Goal: Task Accomplishment & Management: Manage account settings

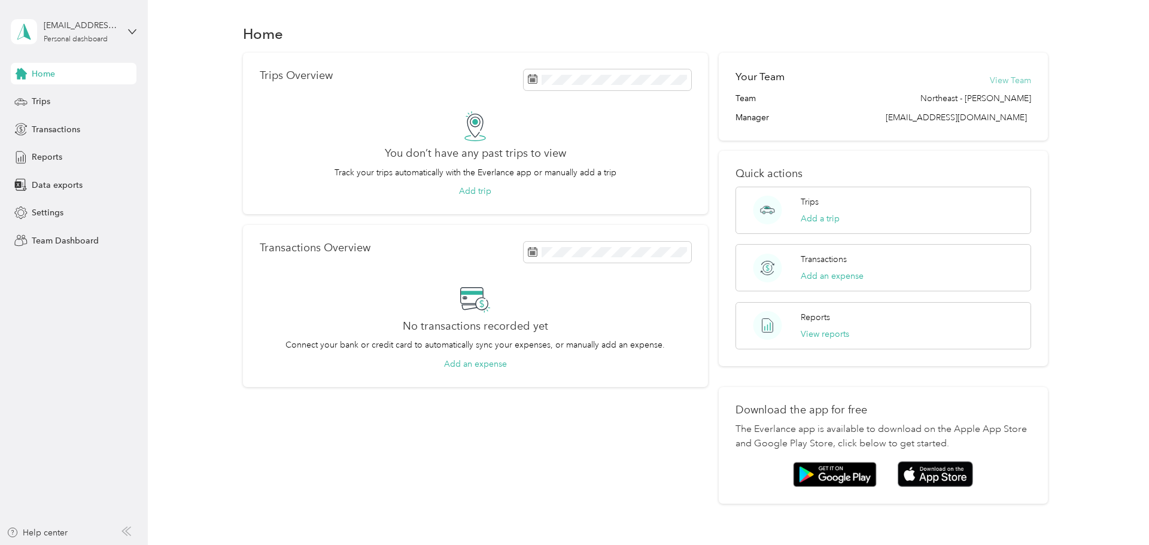
click at [1018, 77] on button "View Team" at bounding box center [1009, 80] width 41 height 13
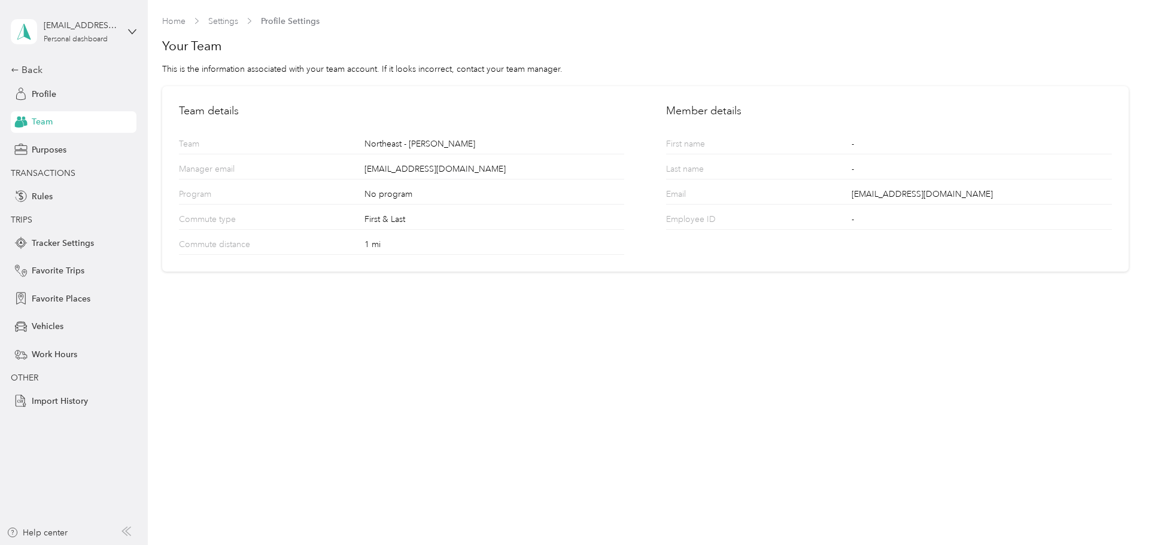
click at [616, 314] on div "Home Settings Profile Settings Your Team This is the information associated wit…" at bounding box center [645, 272] width 995 height 545
click at [127, 30] on div "[PERSON_NAME][EMAIL_ADDRESS][DOMAIN_NAME] Personal dashboard" at bounding box center [74, 32] width 126 height 42
click at [36, 111] on div "Team dashboard Personal dashboard Log out" at bounding box center [136, 125] width 235 height 75
click at [135, 29] on icon at bounding box center [132, 31] width 7 height 4
click at [63, 93] on div "Team dashboard" at bounding box center [54, 98] width 64 height 13
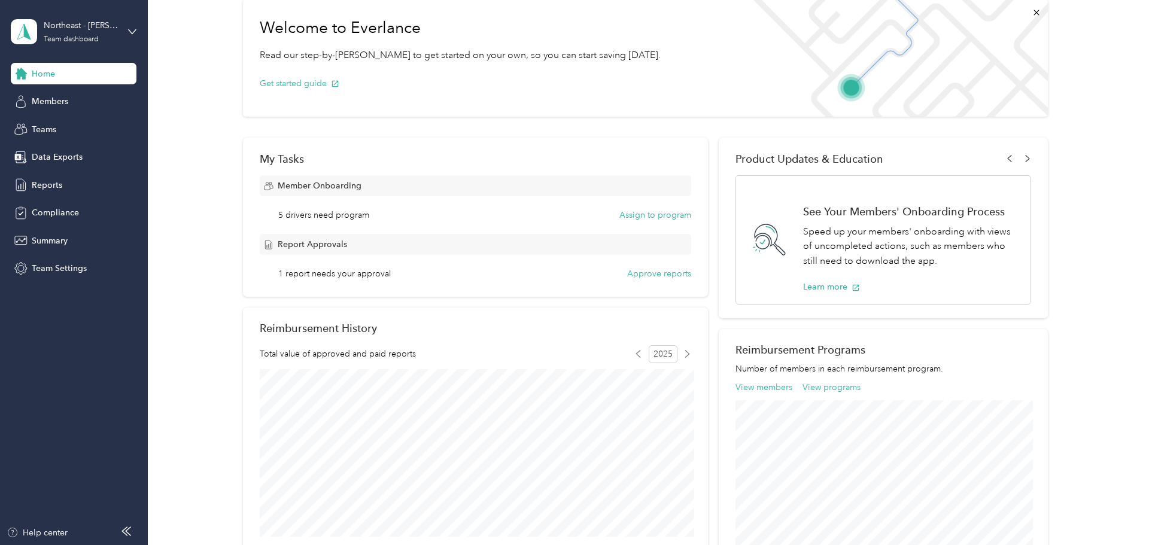
scroll to position [62, 0]
click at [691, 273] on button "Approve reports" at bounding box center [659, 270] width 64 height 13
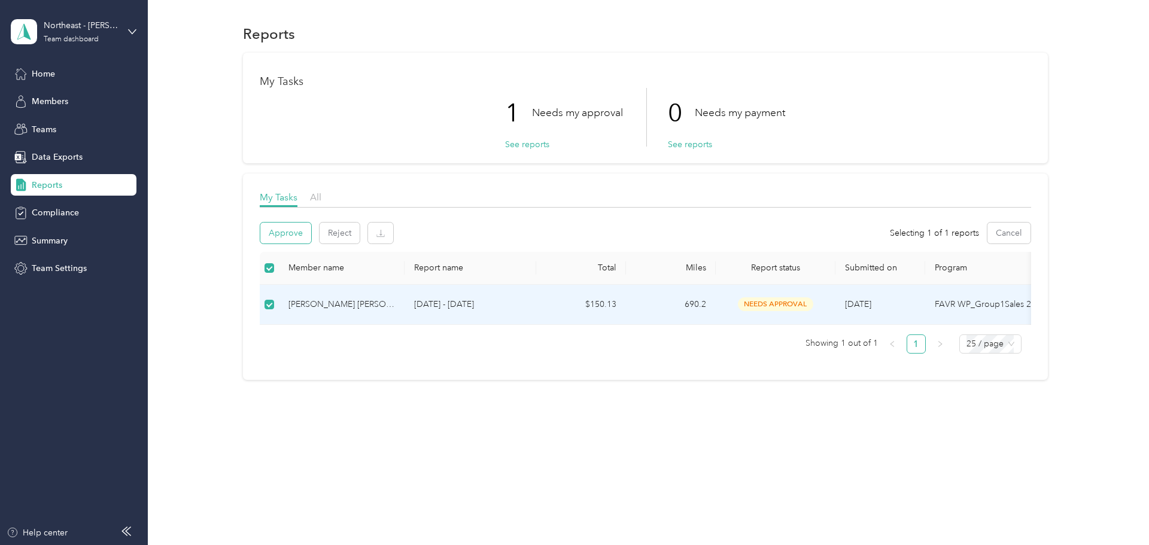
click at [282, 234] on button "Approve" at bounding box center [285, 233] width 51 height 21
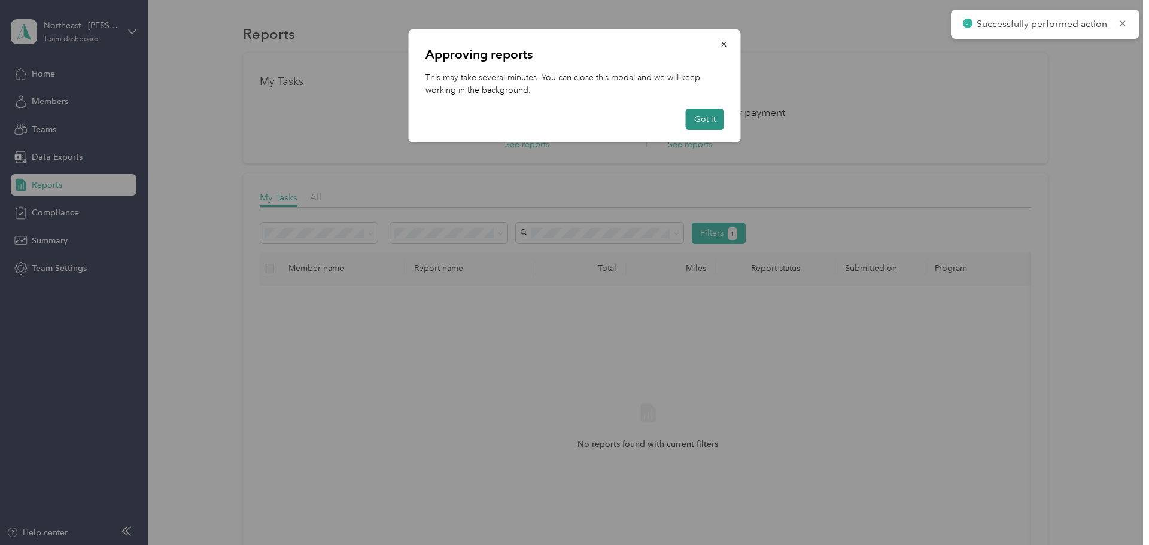
click at [706, 116] on button "Got it" at bounding box center [705, 119] width 38 height 21
